Goal: Information Seeking & Learning: Learn about a topic

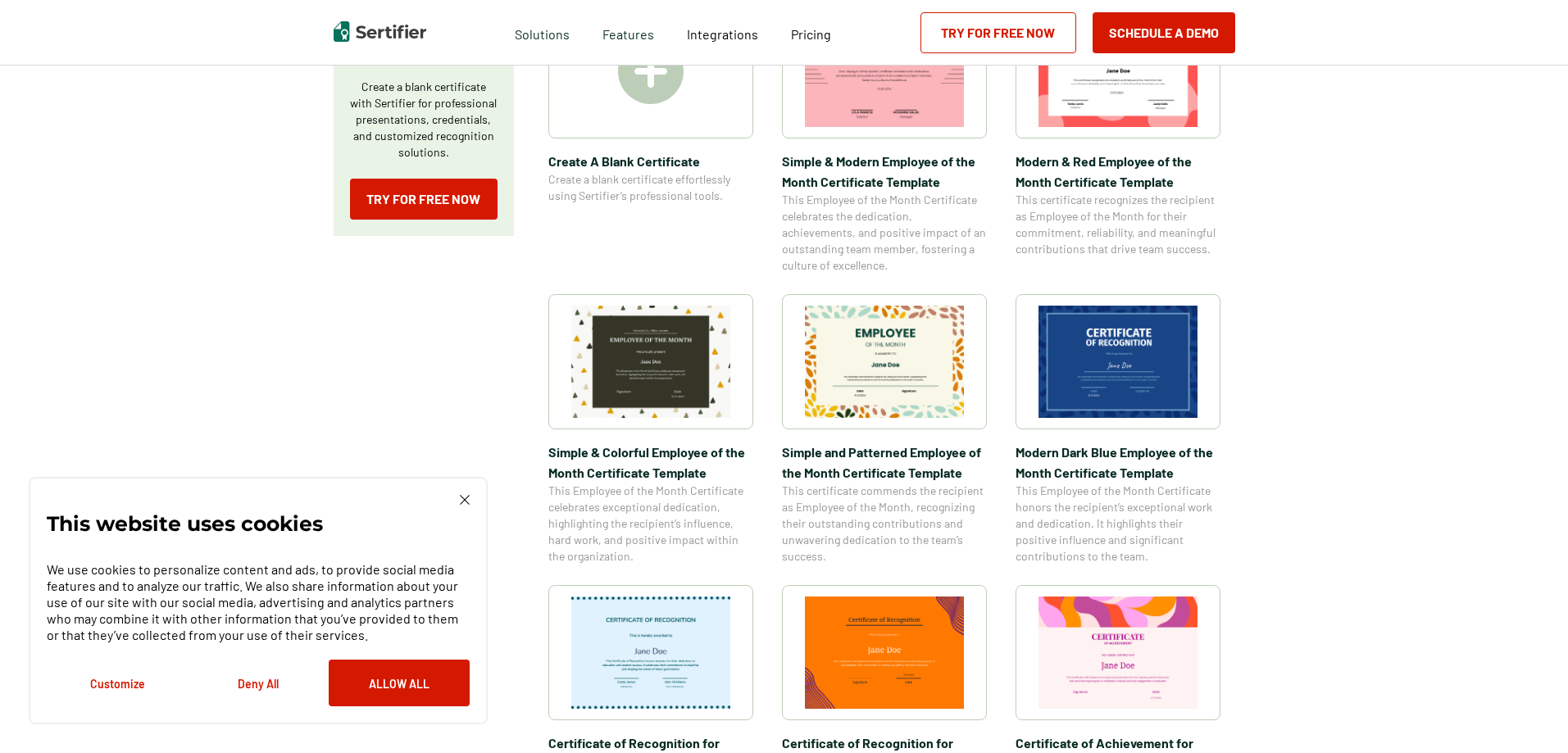
scroll to position [409, 0]
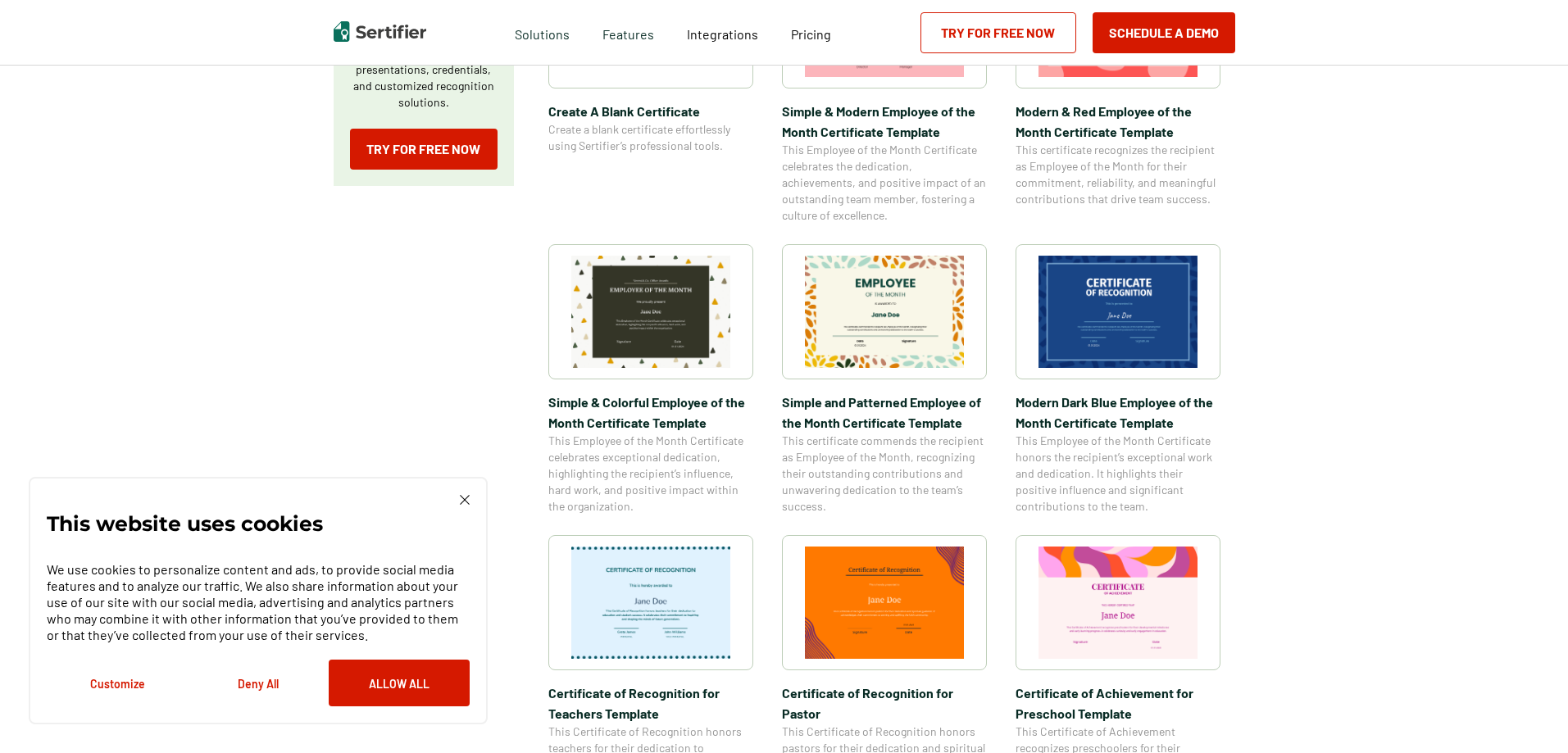
click at [1142, 305] on img at bounding box center [1118, 312] width 159 height 112
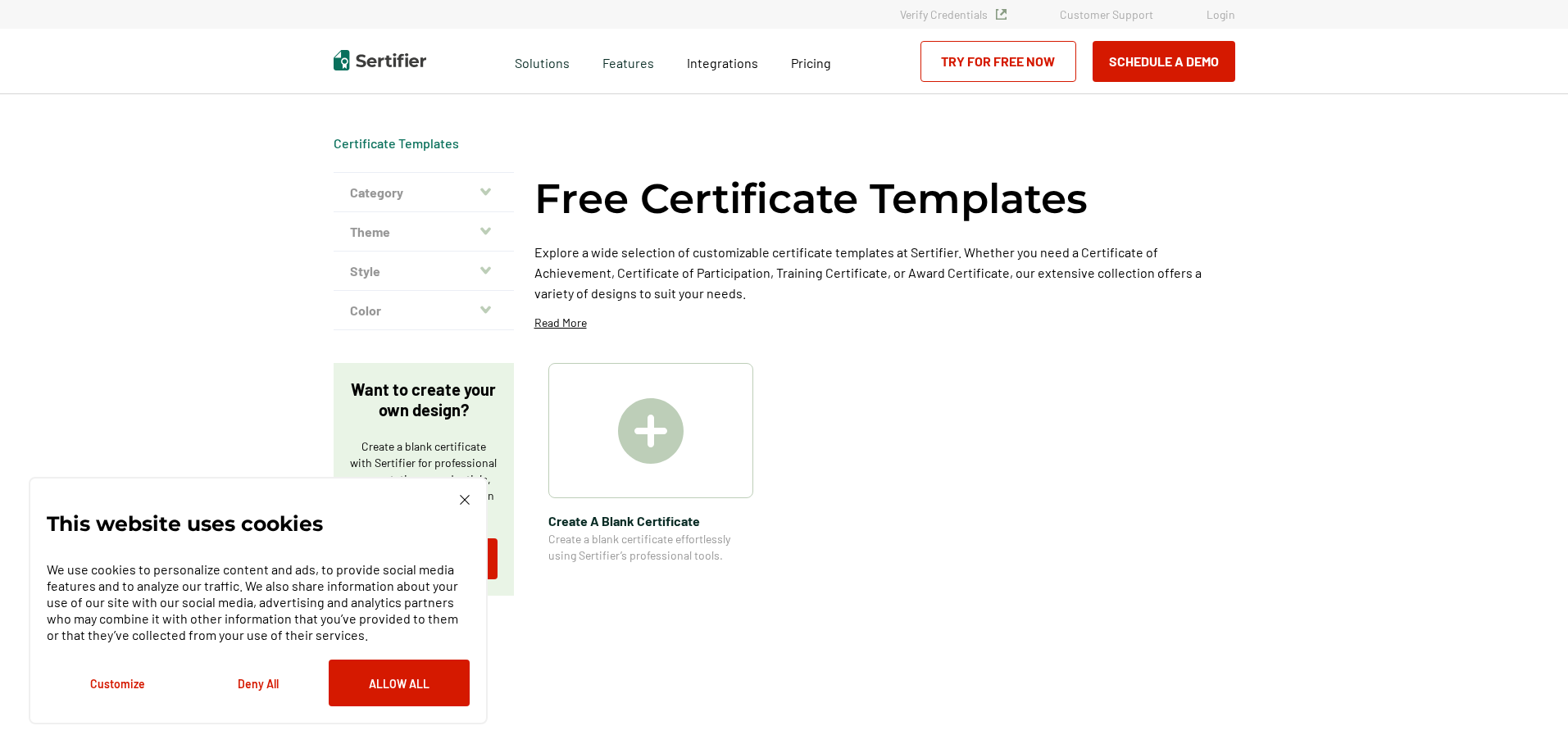
scroll to position [409, 0]
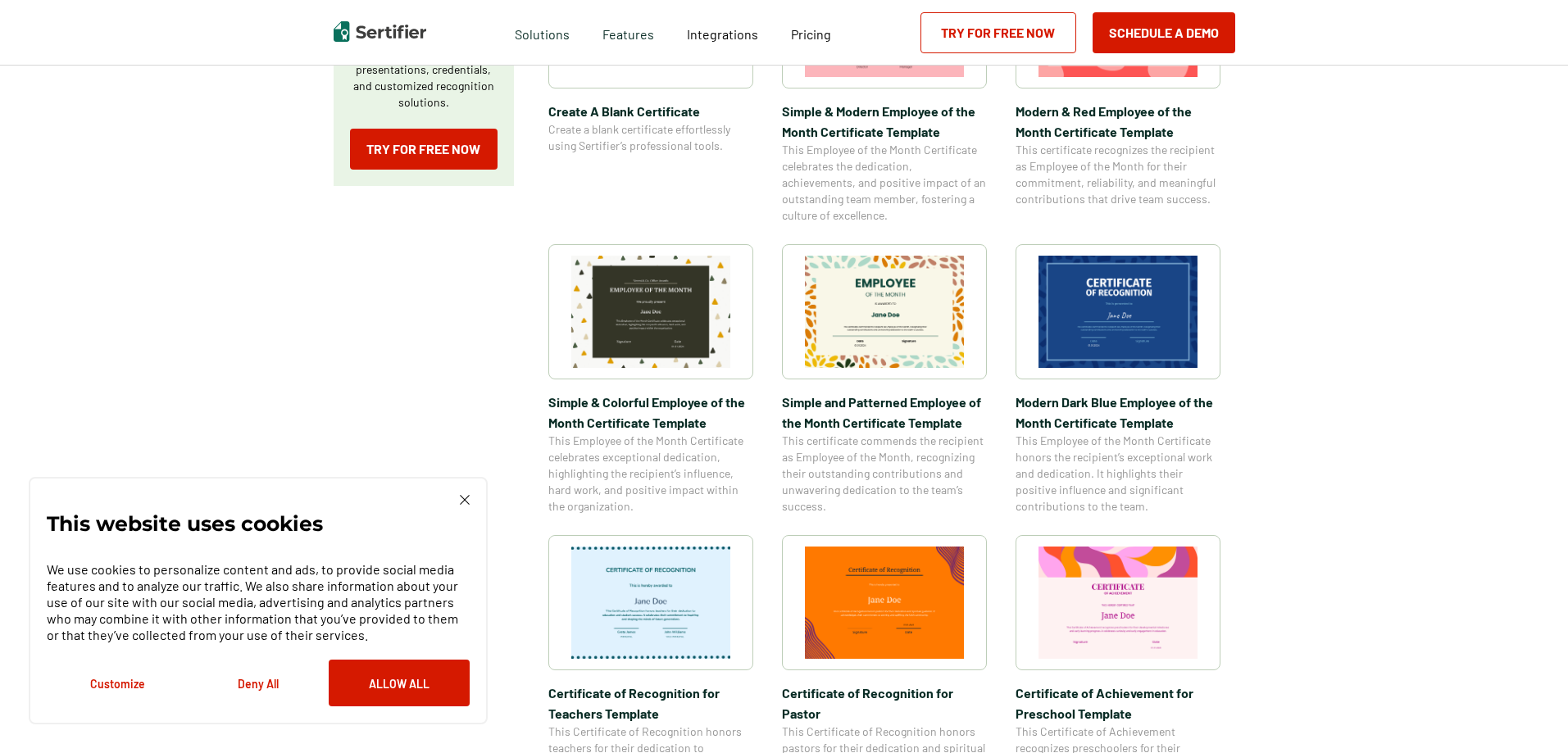
click at [654, 319] on img at bounding box center [650, 312] width 159 height 112
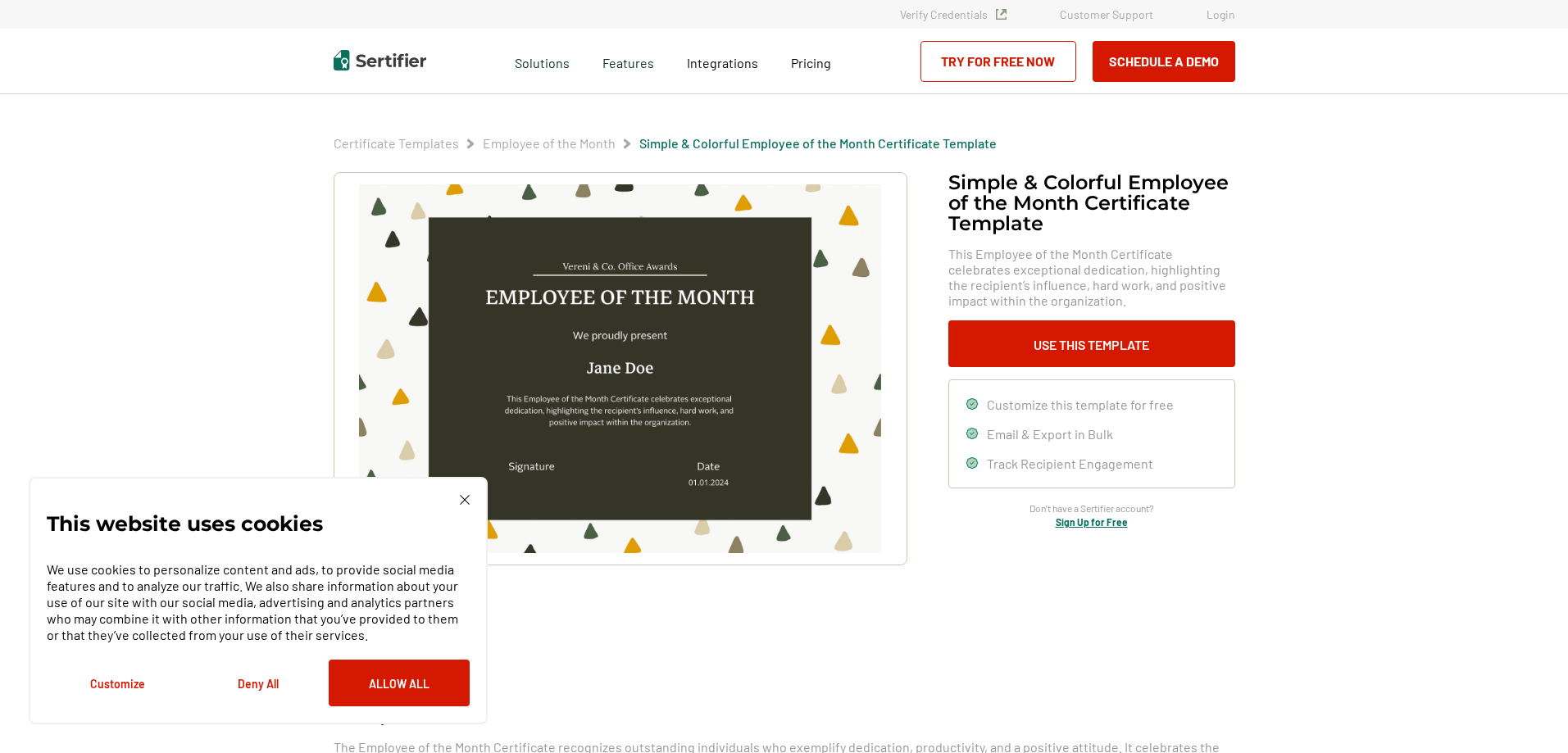
scroll to position [409, 0]
